Goal: Obtain resource: Obtain resource

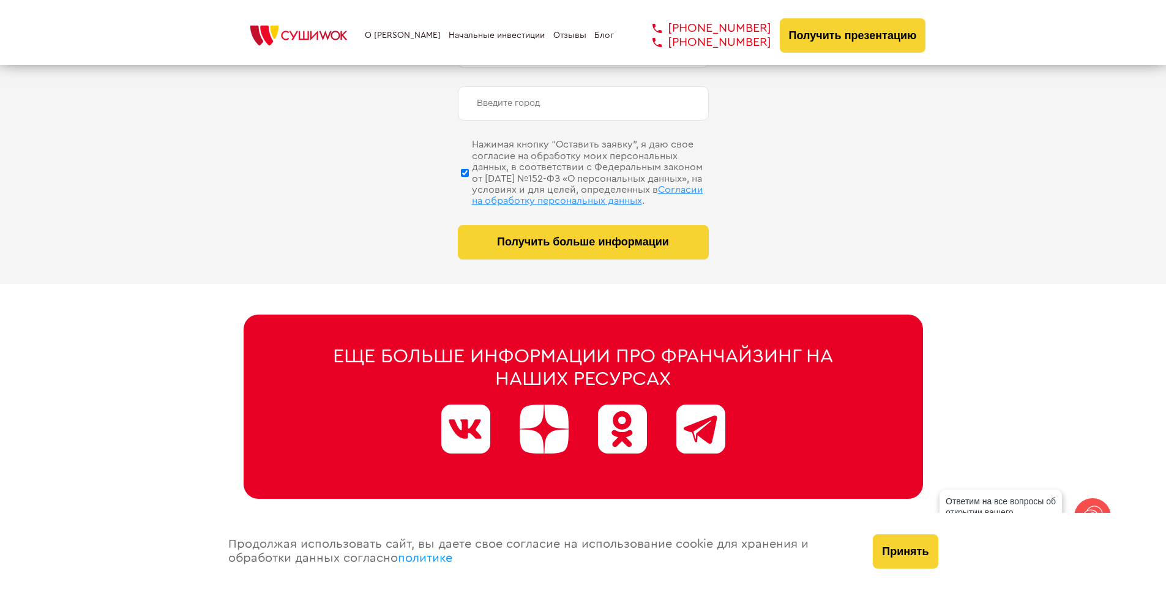
scroll to position [6175, 0]
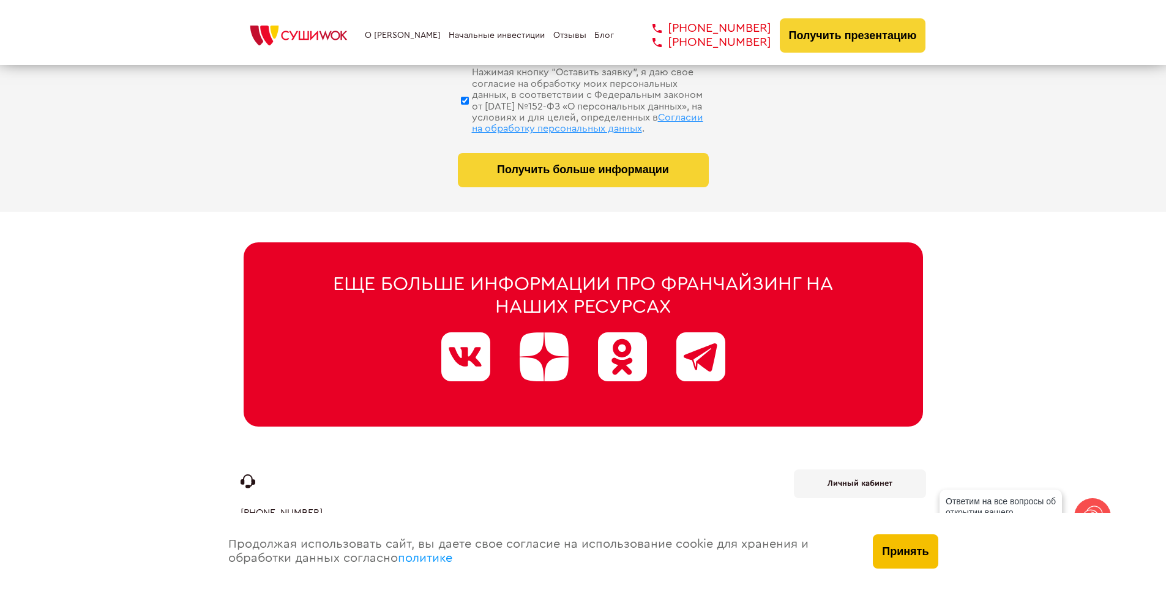
click at [912, 559] on button "Принять" at bounding box center [905, 551] width 65 height 34
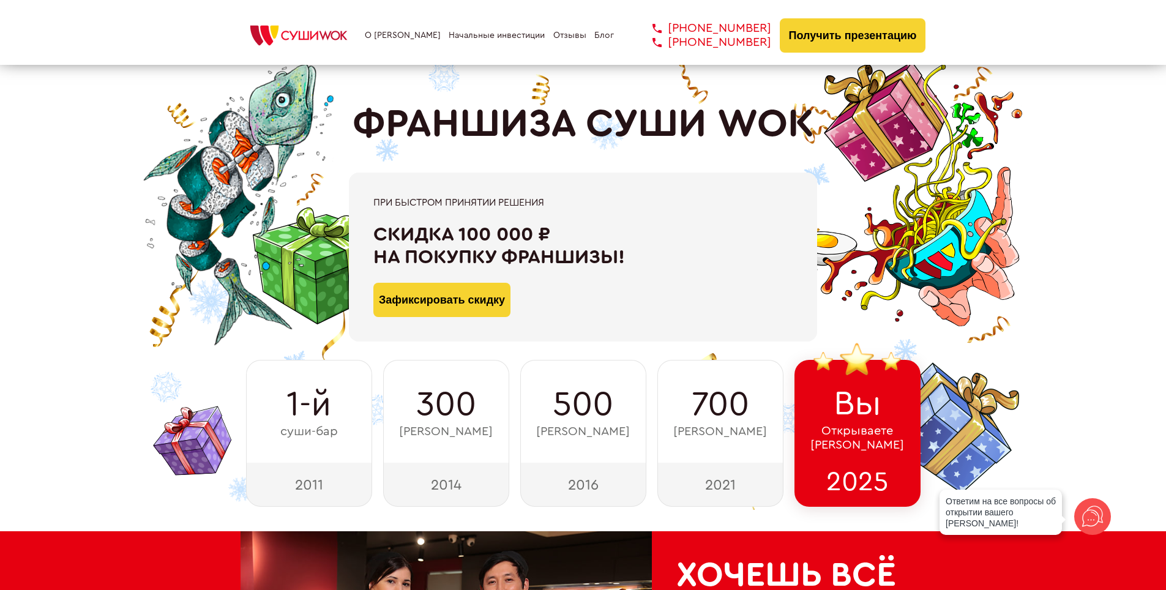
scroll to position [0, 0]
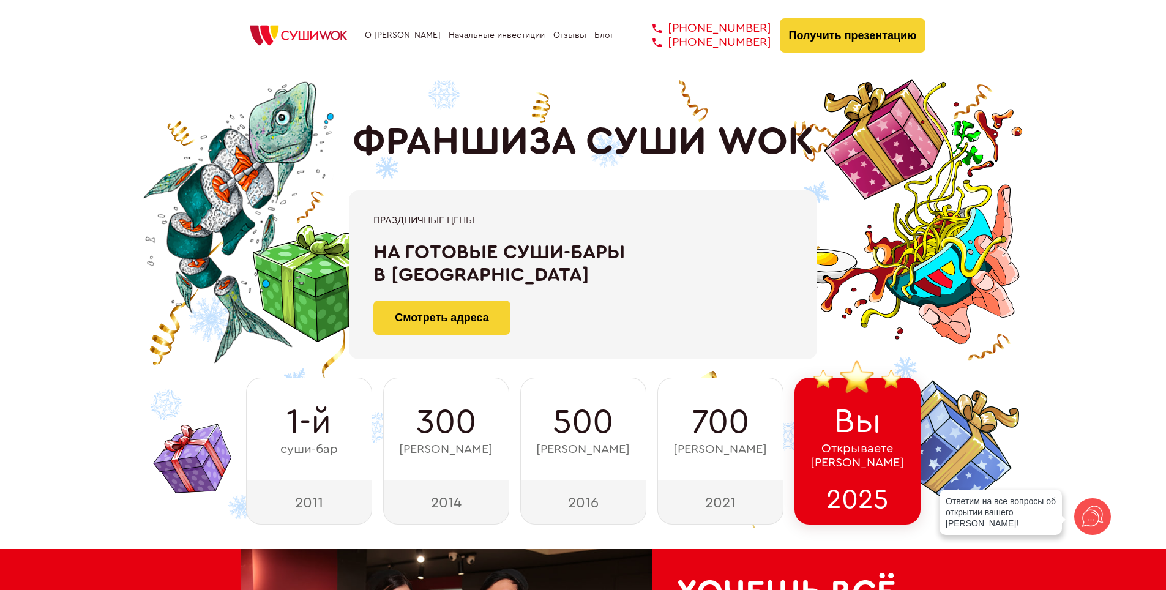
click at [597, 34] on link "Блог" at bounding box center [604, 36] width 20 height 10
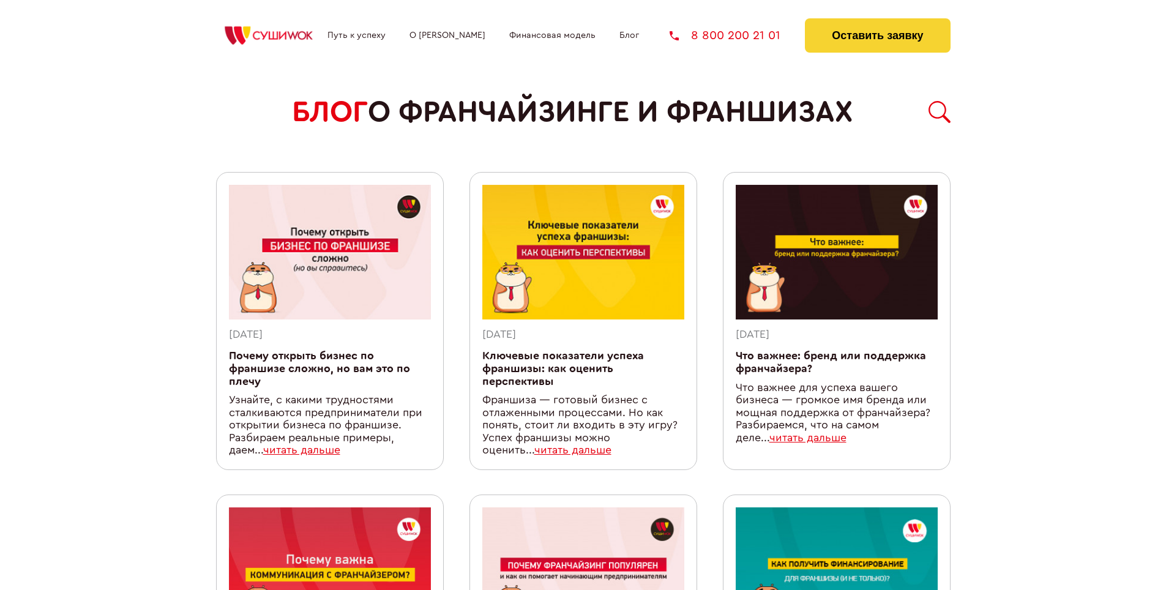
click at [559, 35] on link "Финансовая модель" at bounding box center [552, 36] width 86 height 10
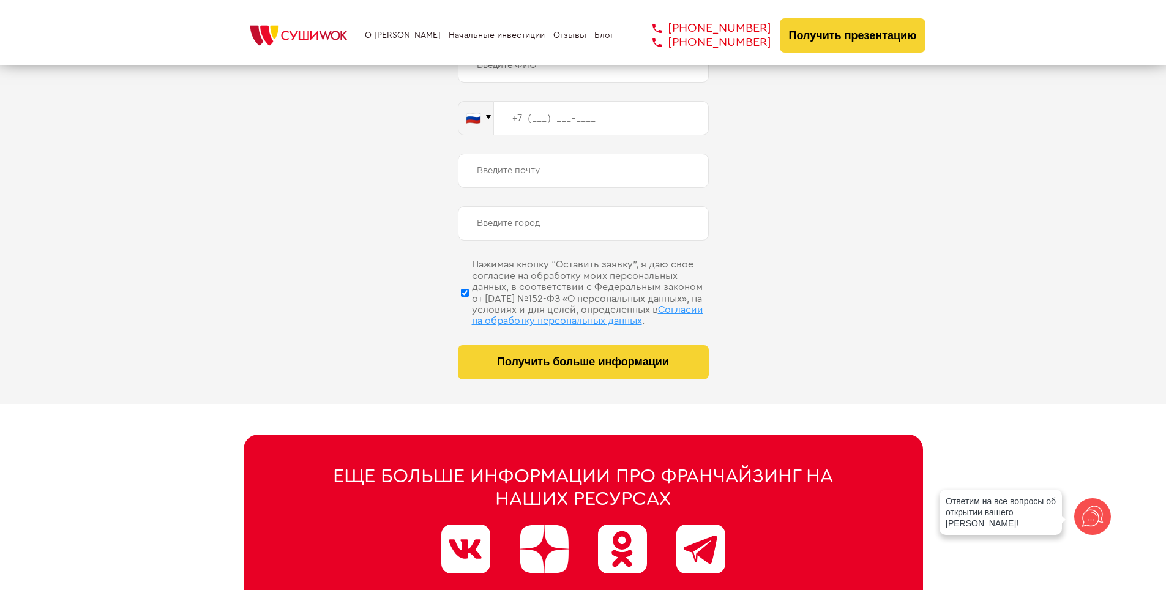
scroll to position [6175, 0]
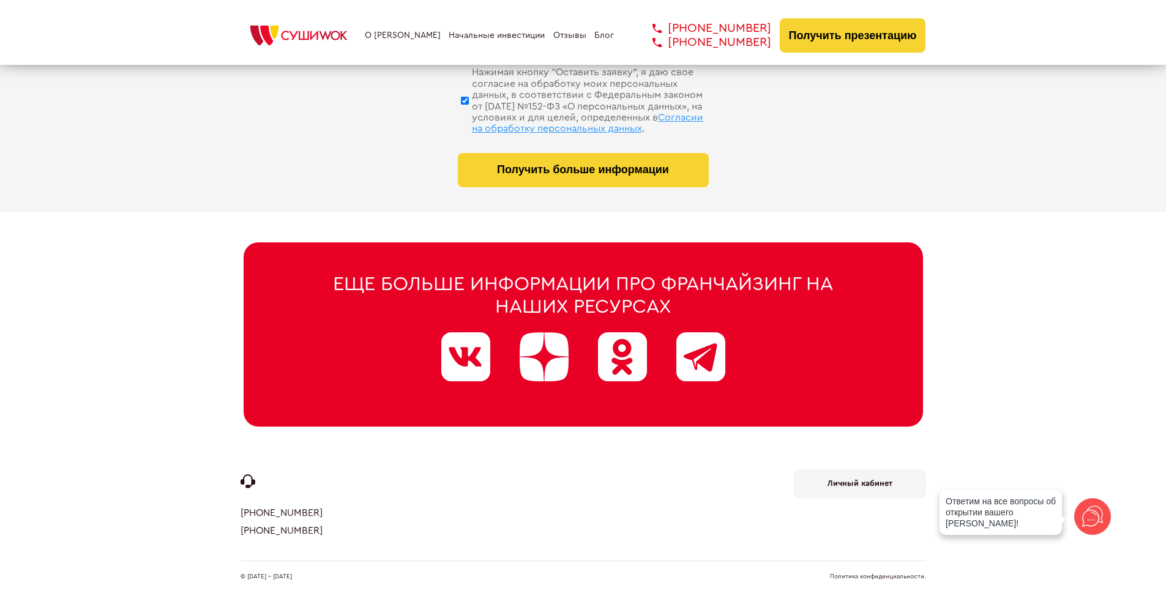
click at [476, 32] on link "Начальные инвестиции" at bounding box center [497, 36] width 96 height 10
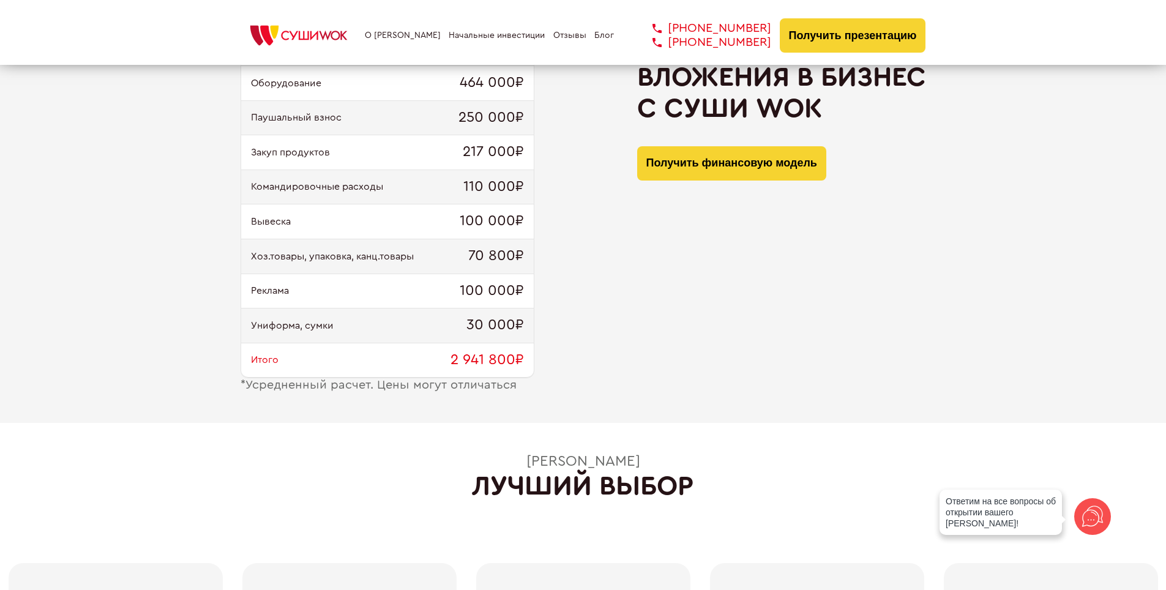
scroll to position [1610, 0]
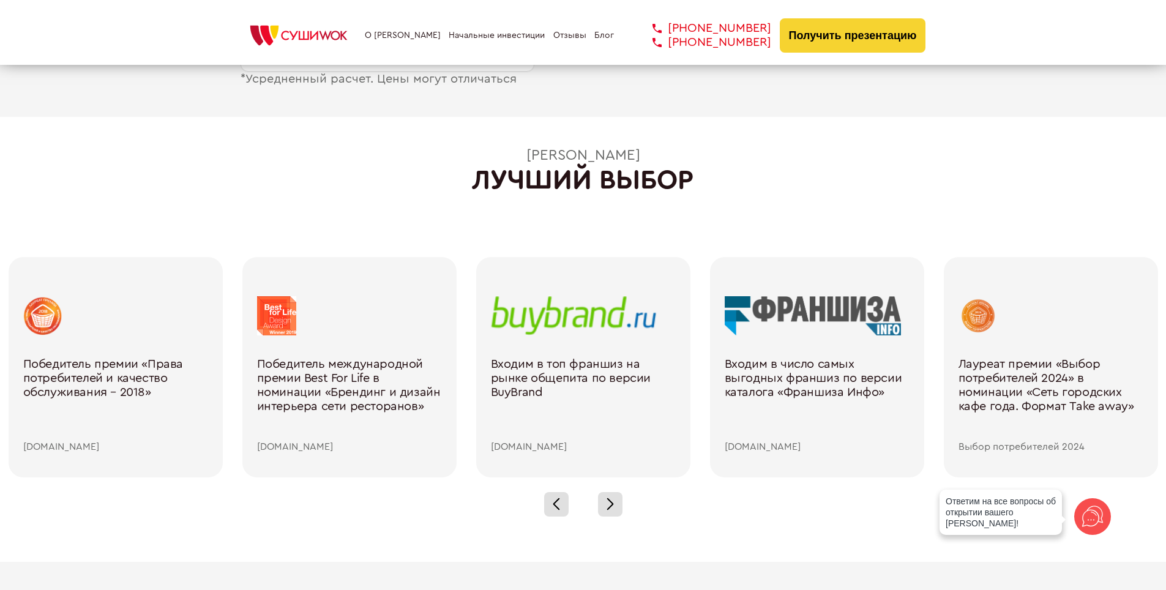
click at [395, 32] on link "О [PERSON_NAME]" at bounding box center [403, 36] width 76 height 10
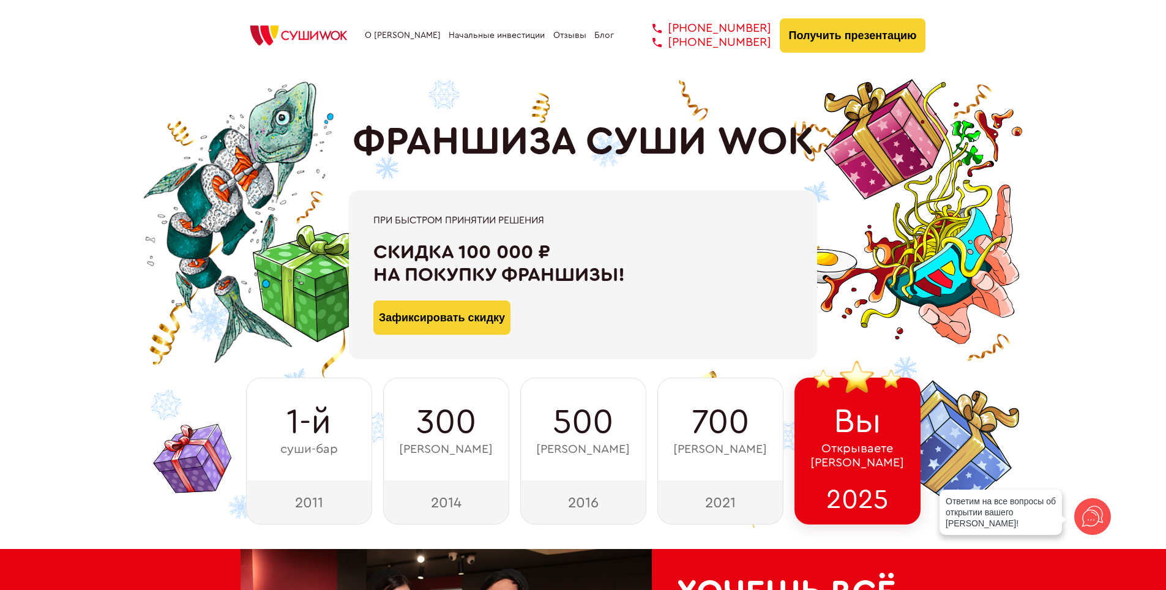
click at [826, 59] on div "О франшизе Начальные инвестиции Отзывы Блог [PHONE_NUMBER] [PHONE_NUMBER] [PHON…" at bounding box center [583, 32] width 1166 height 65
click at [826, 42] on button "Получить презентацию" at bounding box center [853, 35] width 146 height 34
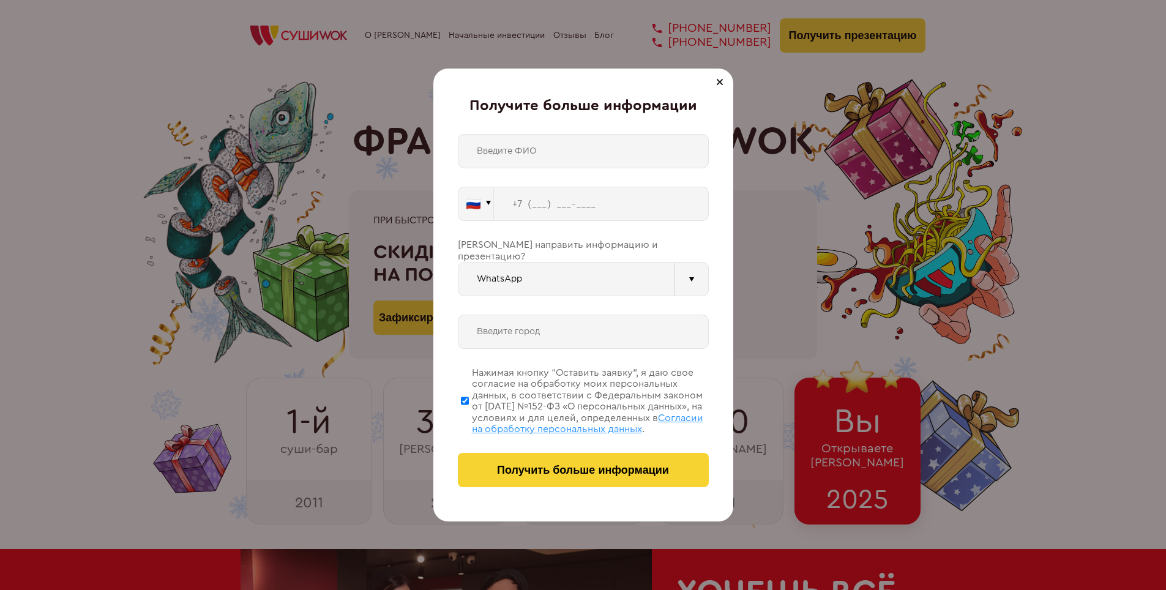
click at [652, 278] on input "WhatsApp" at bounding box center [566, 279] width 217 height 34
click at [679, 266] on div at bounding box center [692, 279] width 34 height 34
click at [723, 80] on div at bounding box center [719, 82] width 15 height 15
